Goal: Task Accomplishment & Management: Use online tool/utility

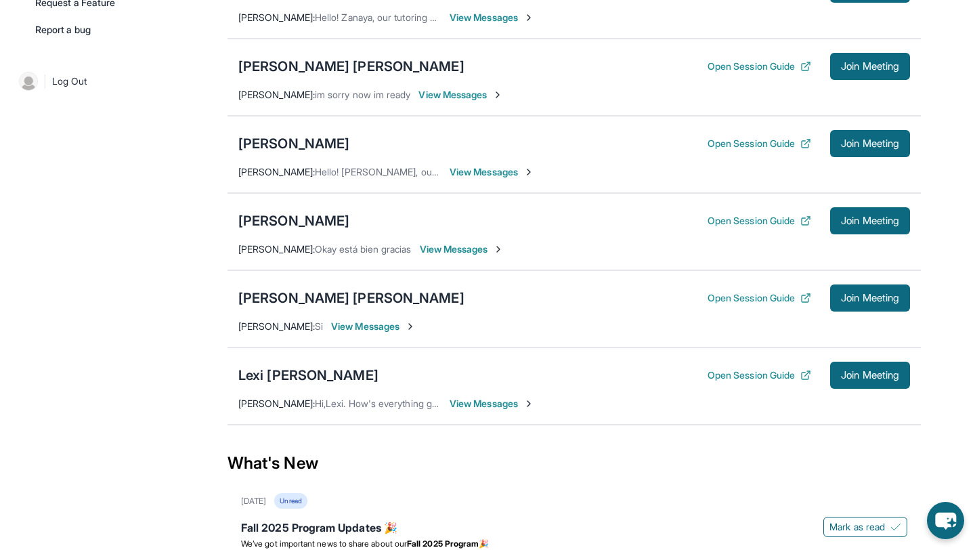
scroll to position [513, 0]
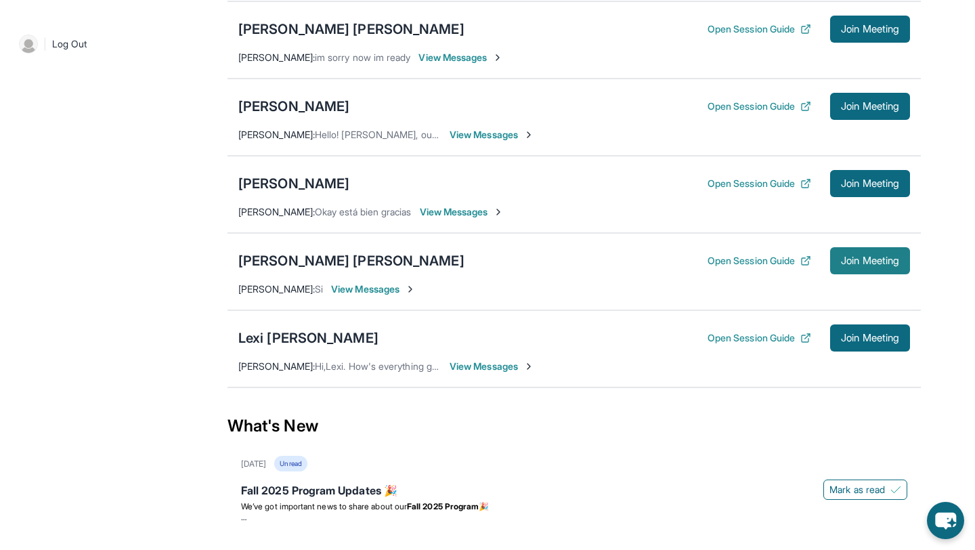
click at [854, 265] on span "Join Meeting" at bounding box center [870, 261] width 58 height 8
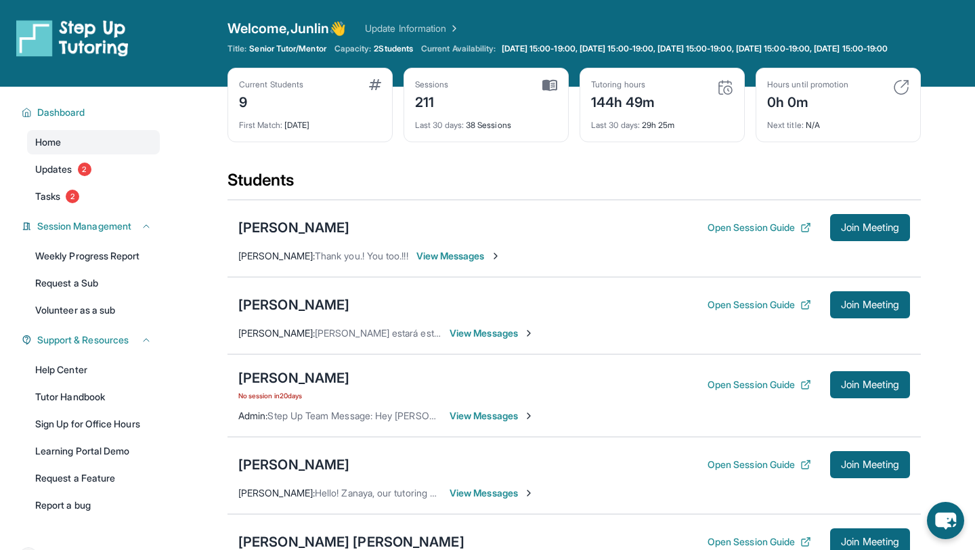
scroll to position [624, 0]
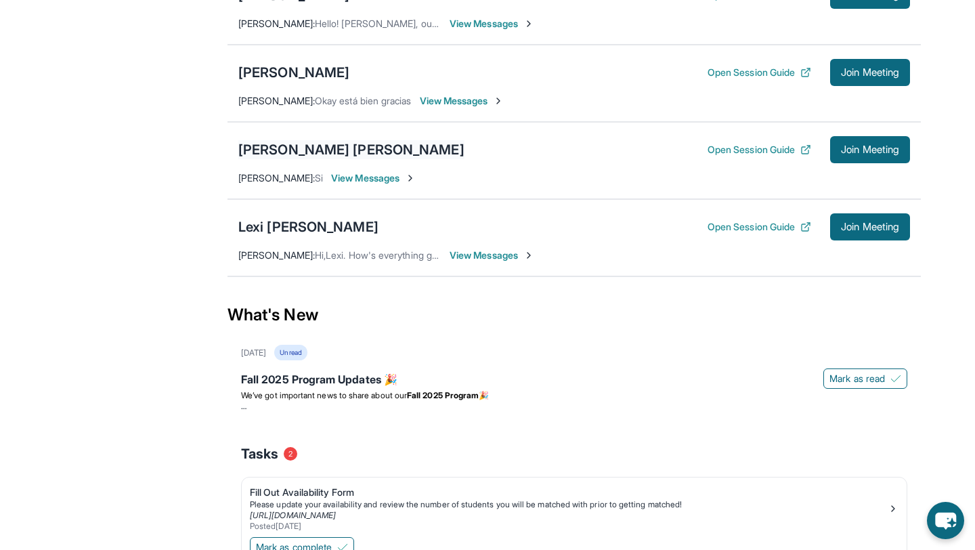
click at [391, 154] on div "[PERSON_NAME] [PERSON_NAME]" at bounding box center [351, 149] width 226 height 19
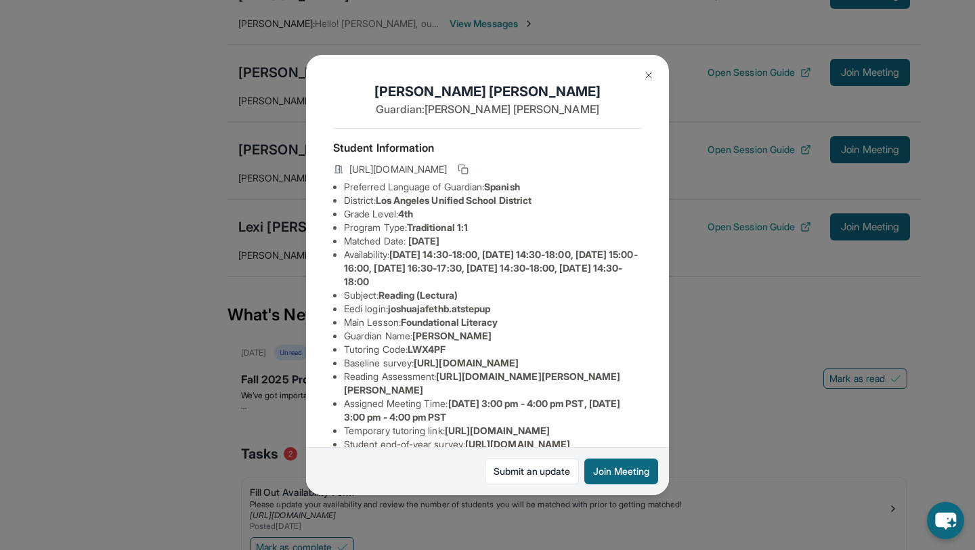
click at [420, 32] on div "Joshua Jafeth Baldelomar Rodríguez Guardian: Ana Rodríguez Student Information …" at bounding box center [487, 275] width 975 height 550
